Goal: Download file/media

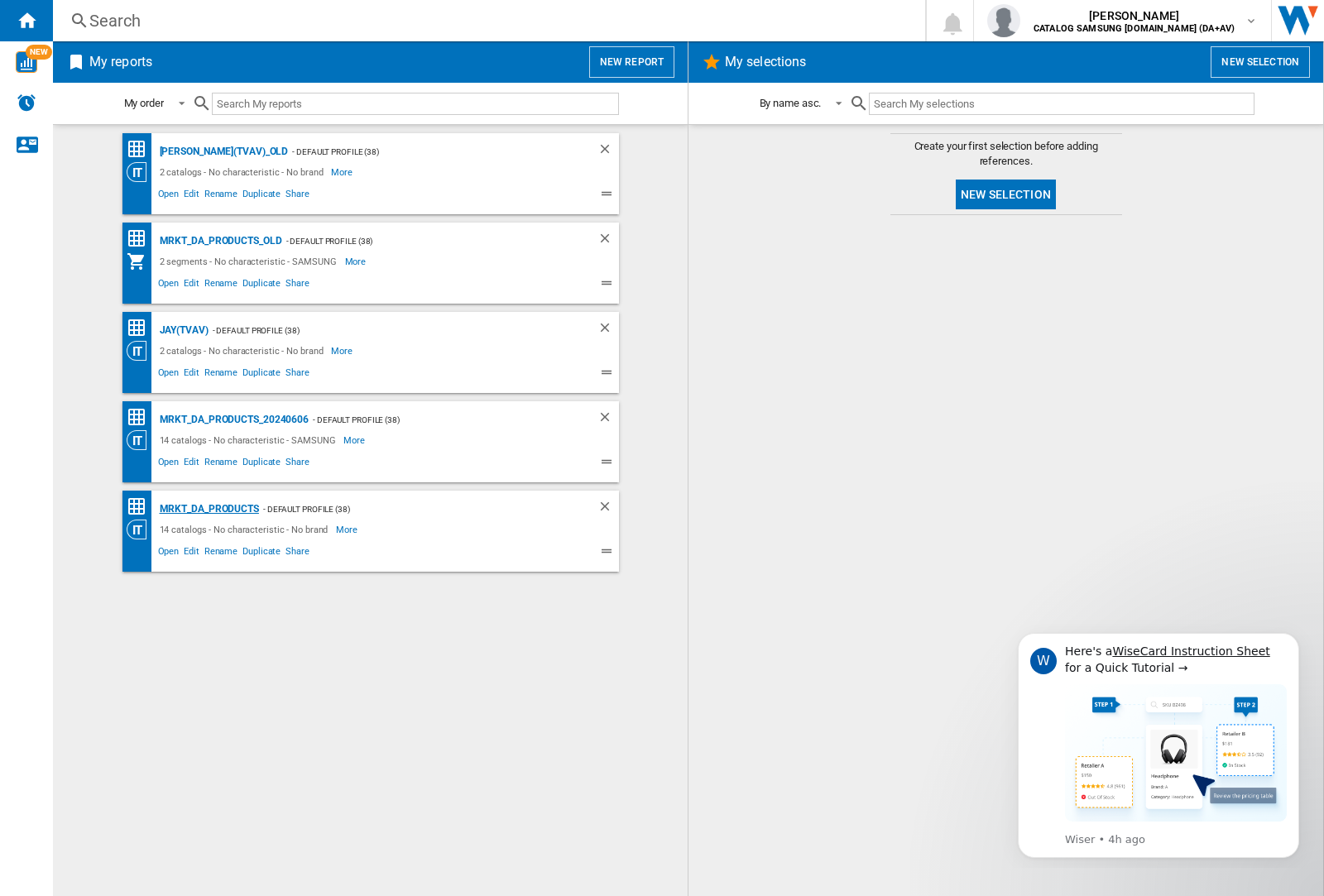
click at [209, 508] on div "MRKT_DA_PRODUCTS" at bounding box center [208, 509] width 104 height 21
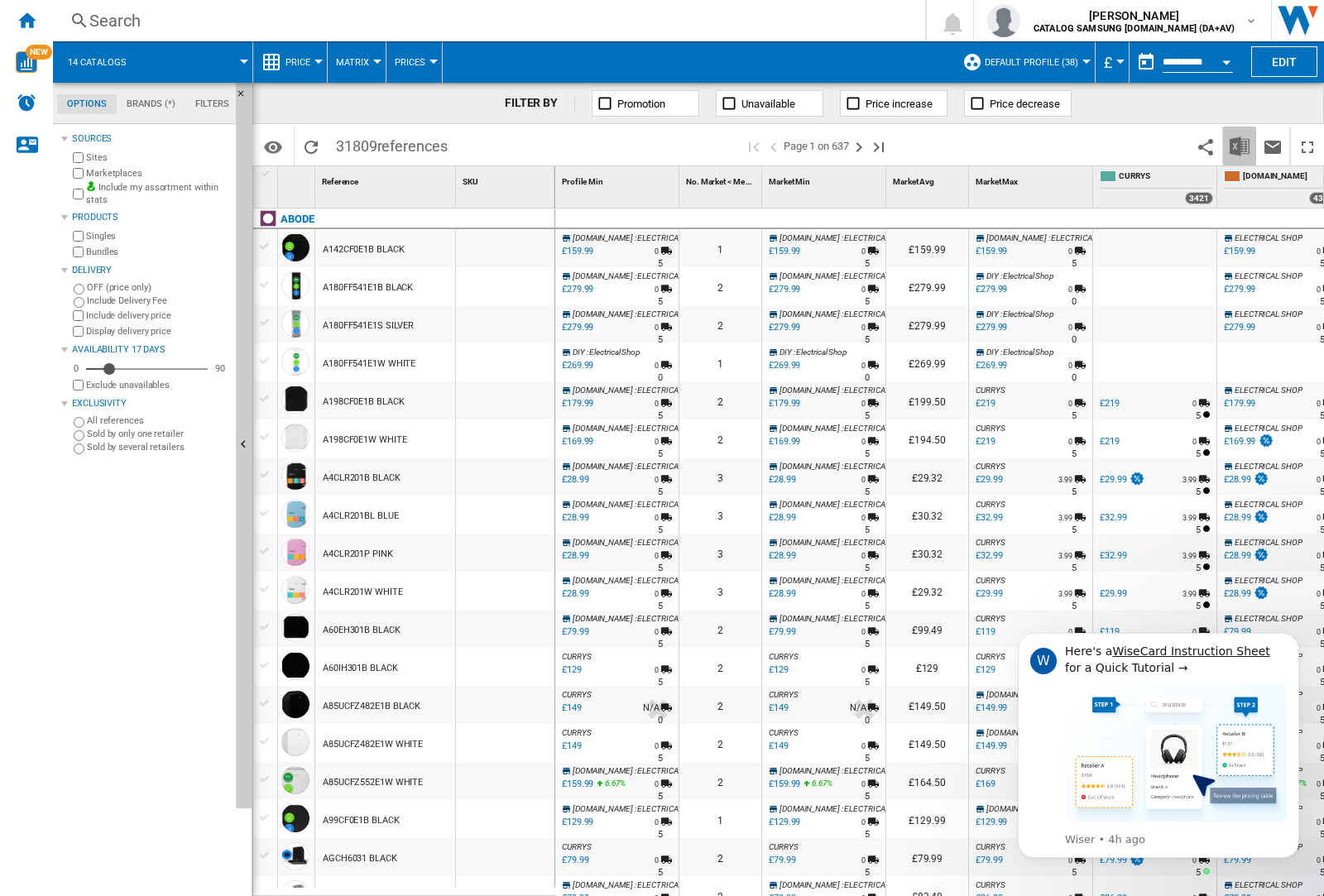
click at [1239, 145] on img "Download in Excel" at bounding box center [1240, 147] width 20 height 20
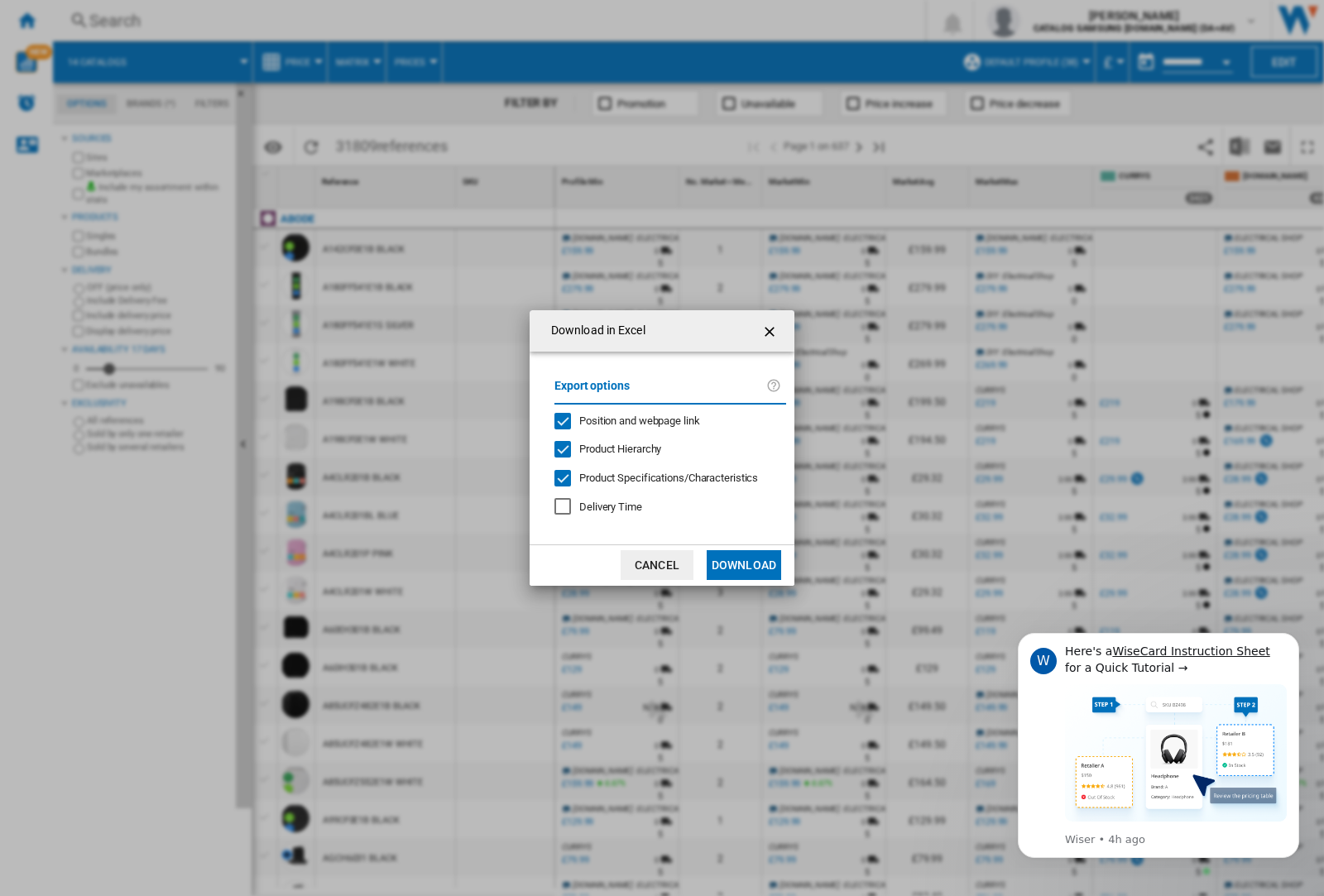
click at [630, 421] on span "Position and webpage link" at bounding box center [640, 421] width 121 height 12
click at [744, 565] on button "Download" at bounding box center [743, 565] width 75 height 30
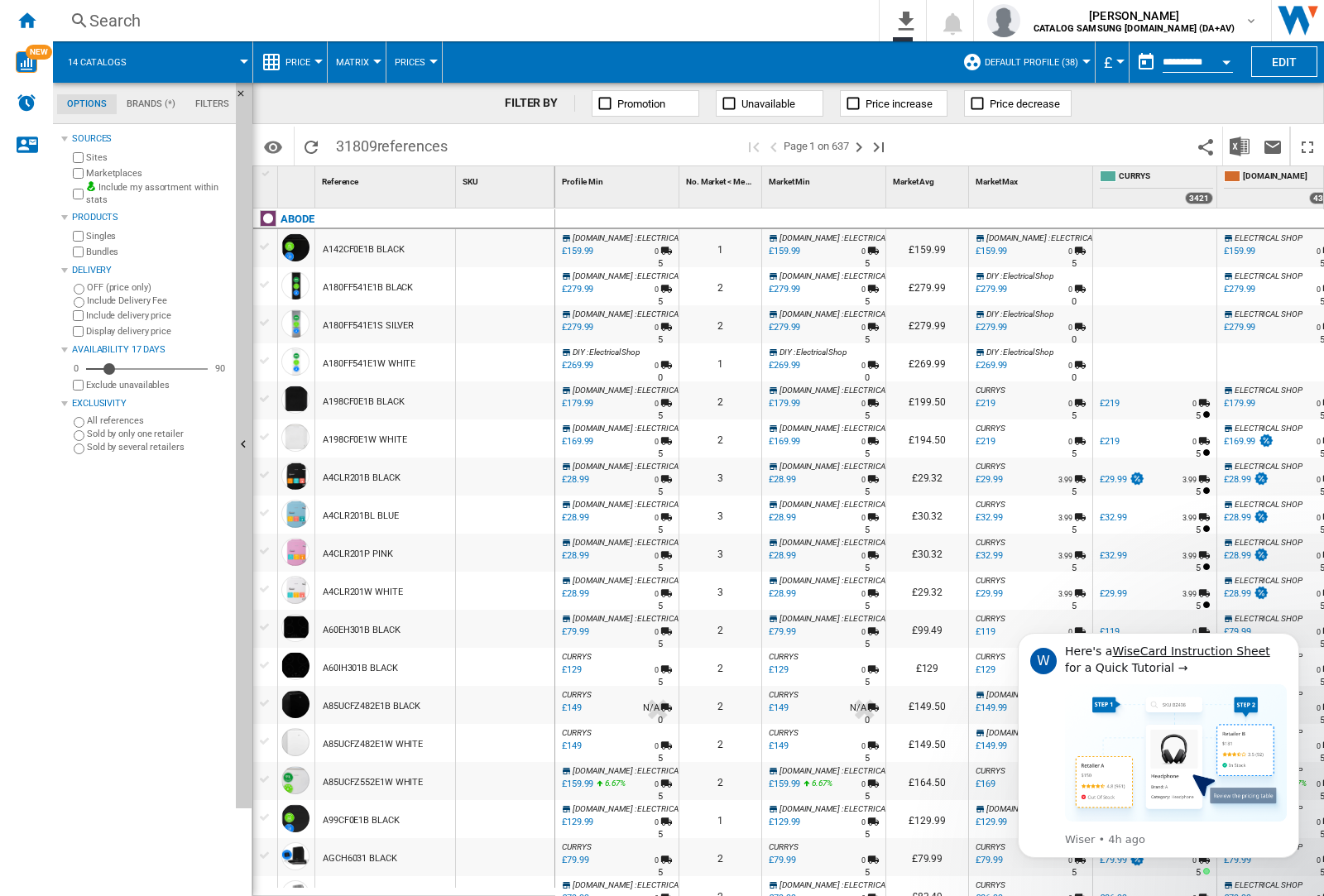
click at [516, 283] on div at bounding box center [505, 287] width 99 height 38
